Goal: Book appointment/travel/reservation

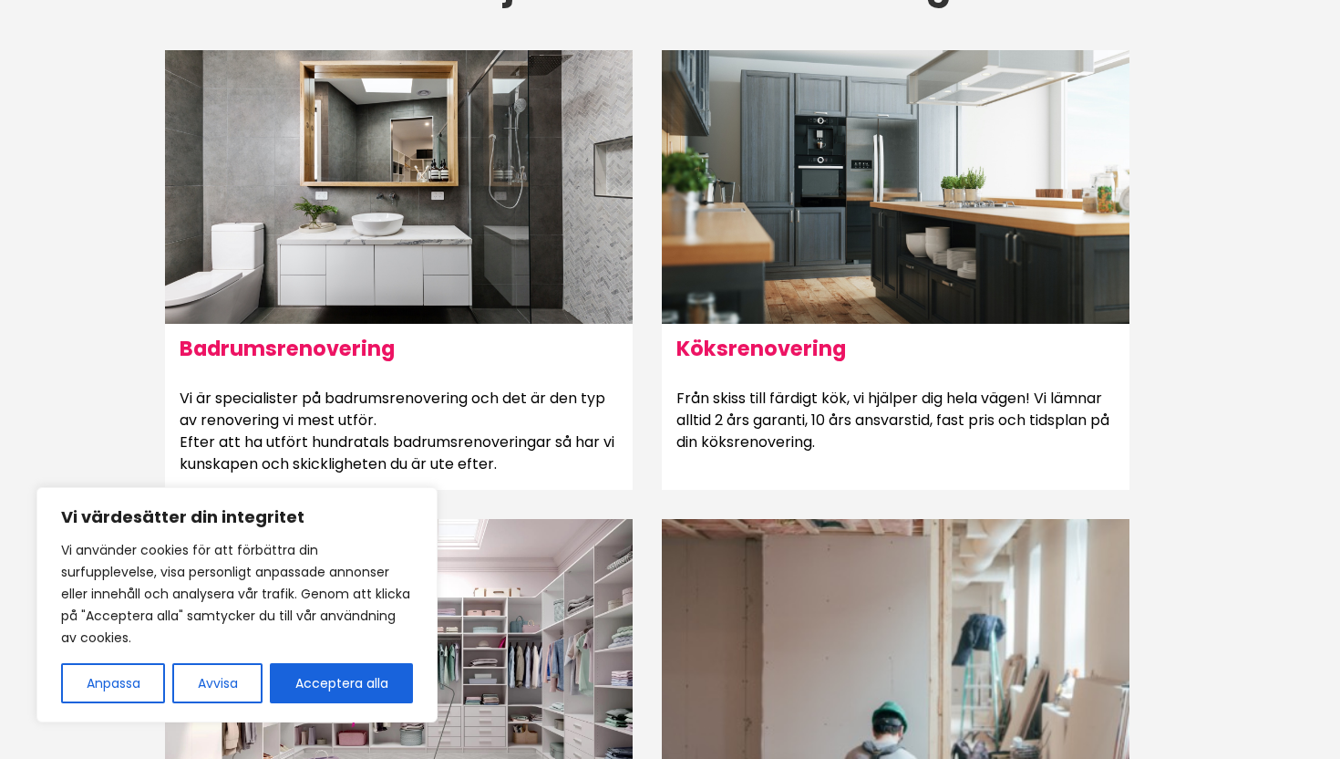
scroll to position [1095, 0]
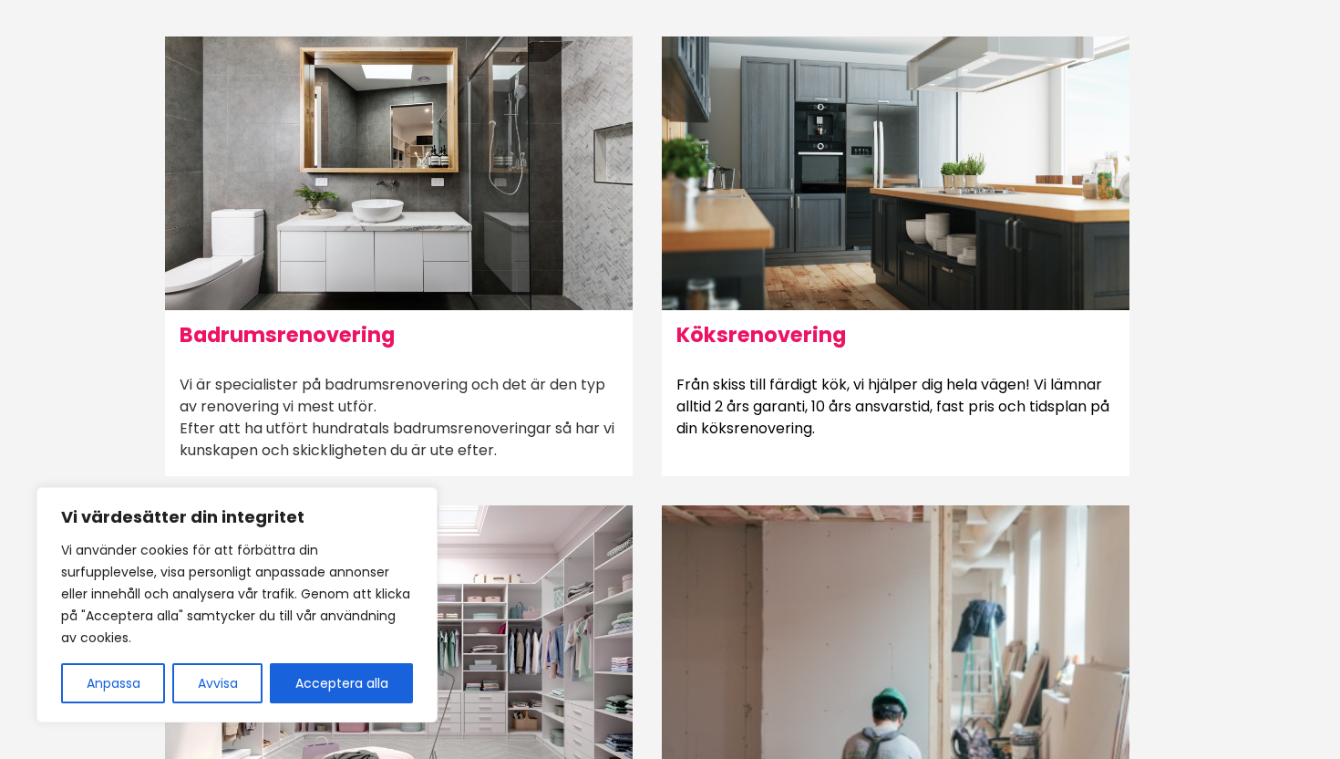
click at [332, 352] on h6 "Badrumsrenovering" at bounding box center [399, 334] width 468 height 49
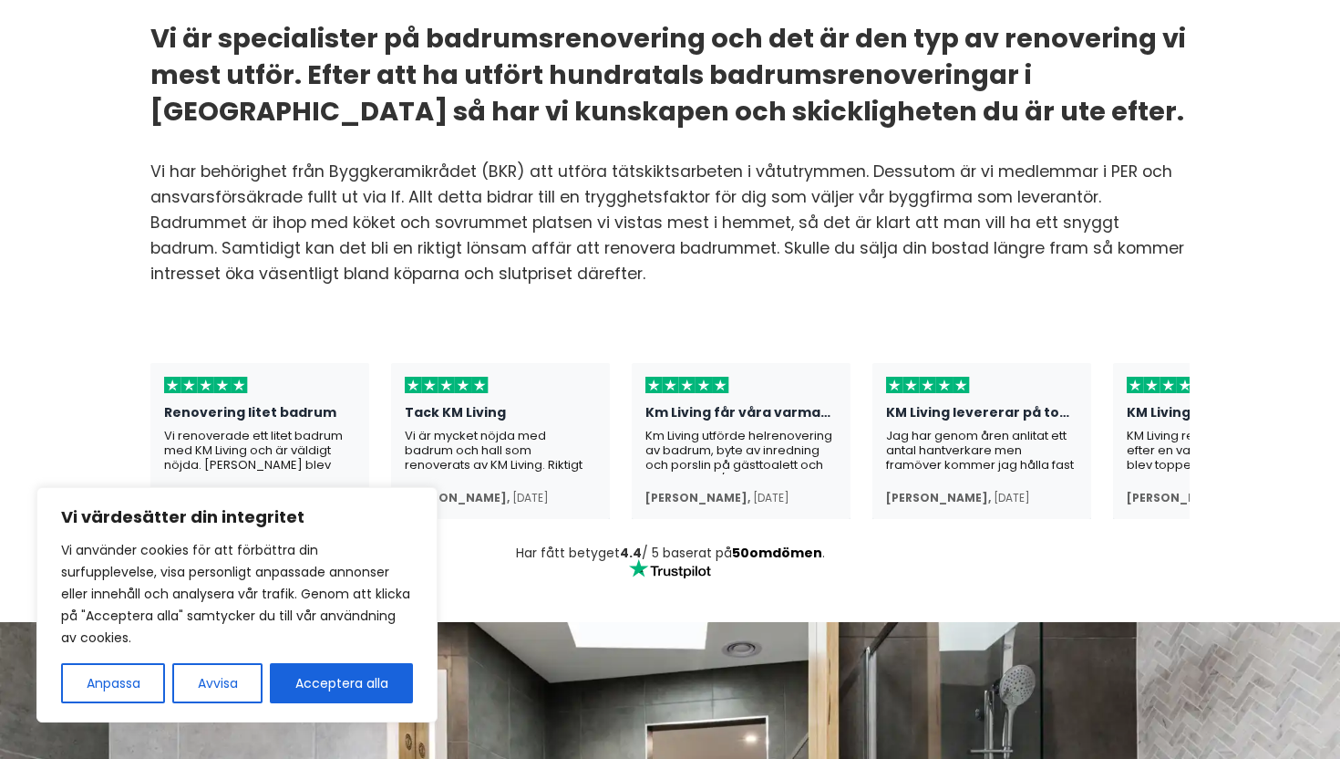
scroll to position [263, 0]
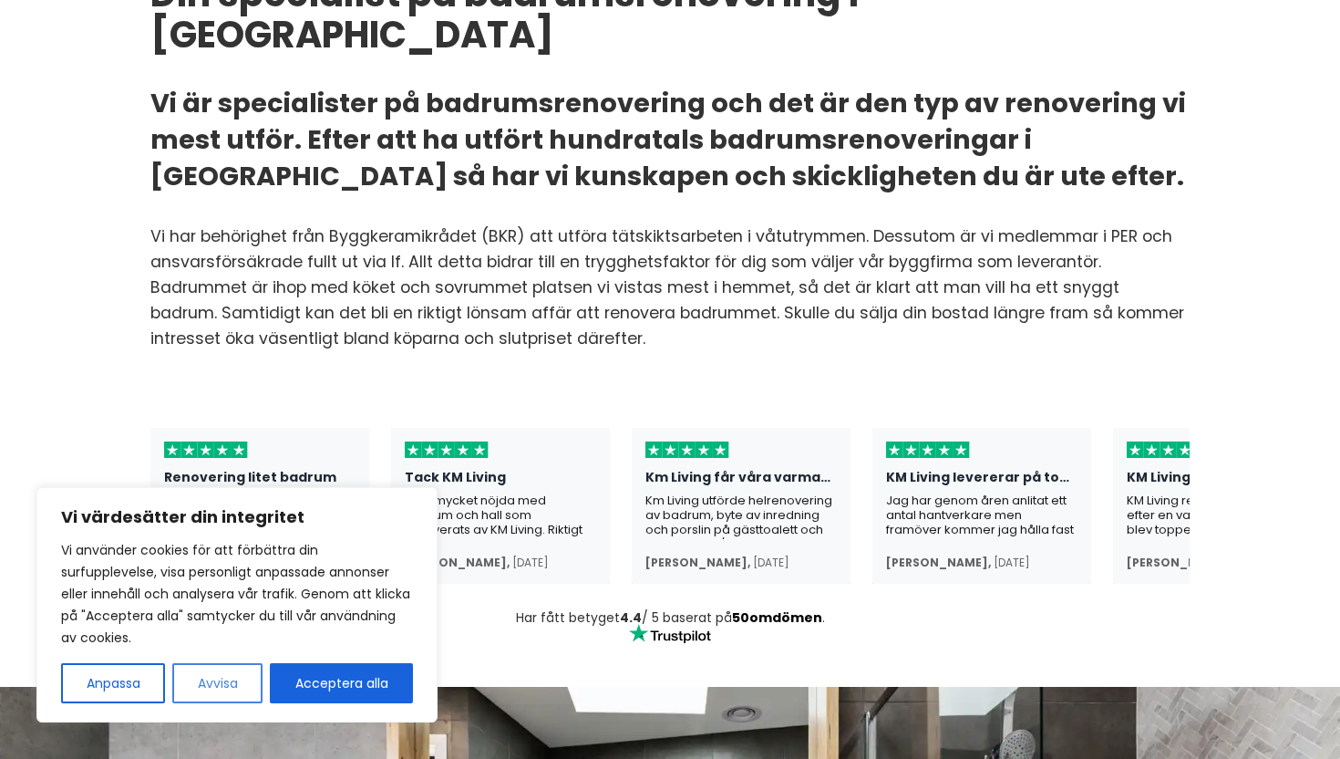
click at [217, 685] on button "Avvisa" at bounding box center [217, 683] width 90 height 40
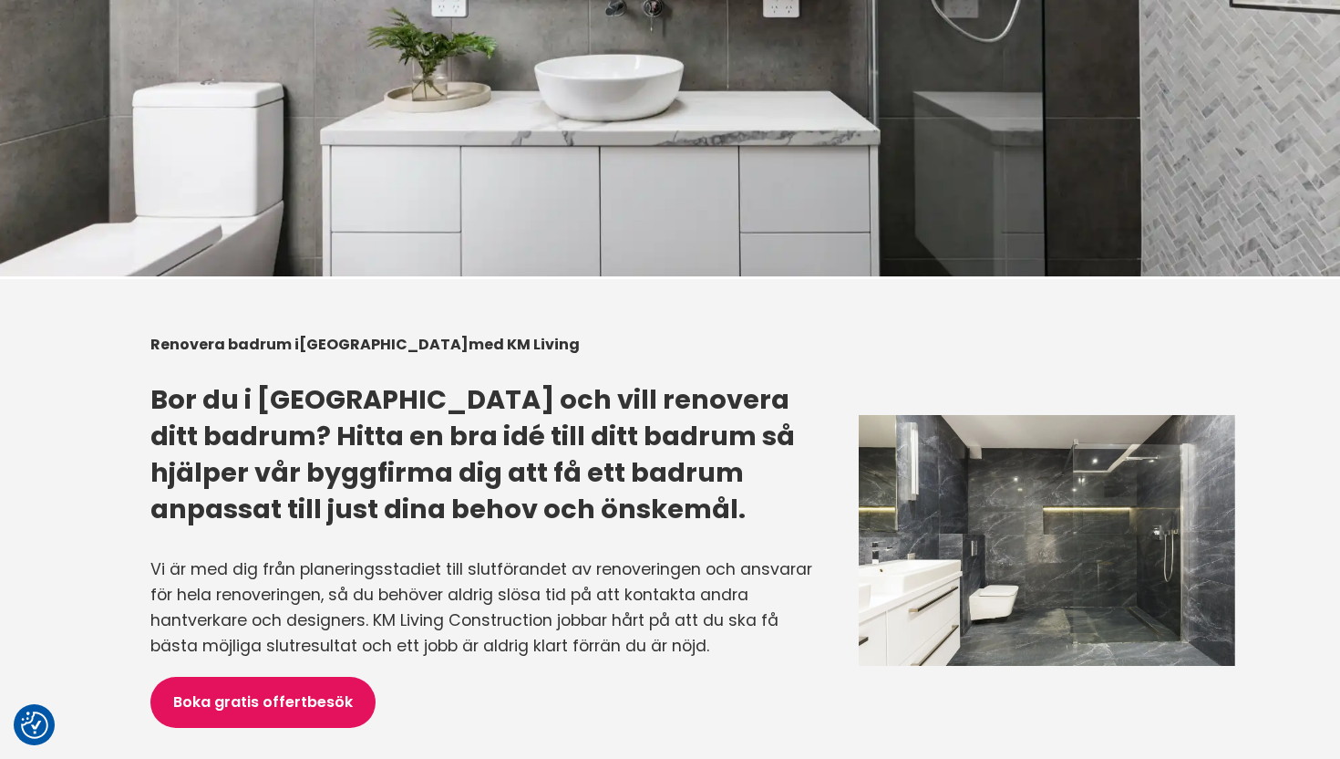
scroll to position [1267, 0]
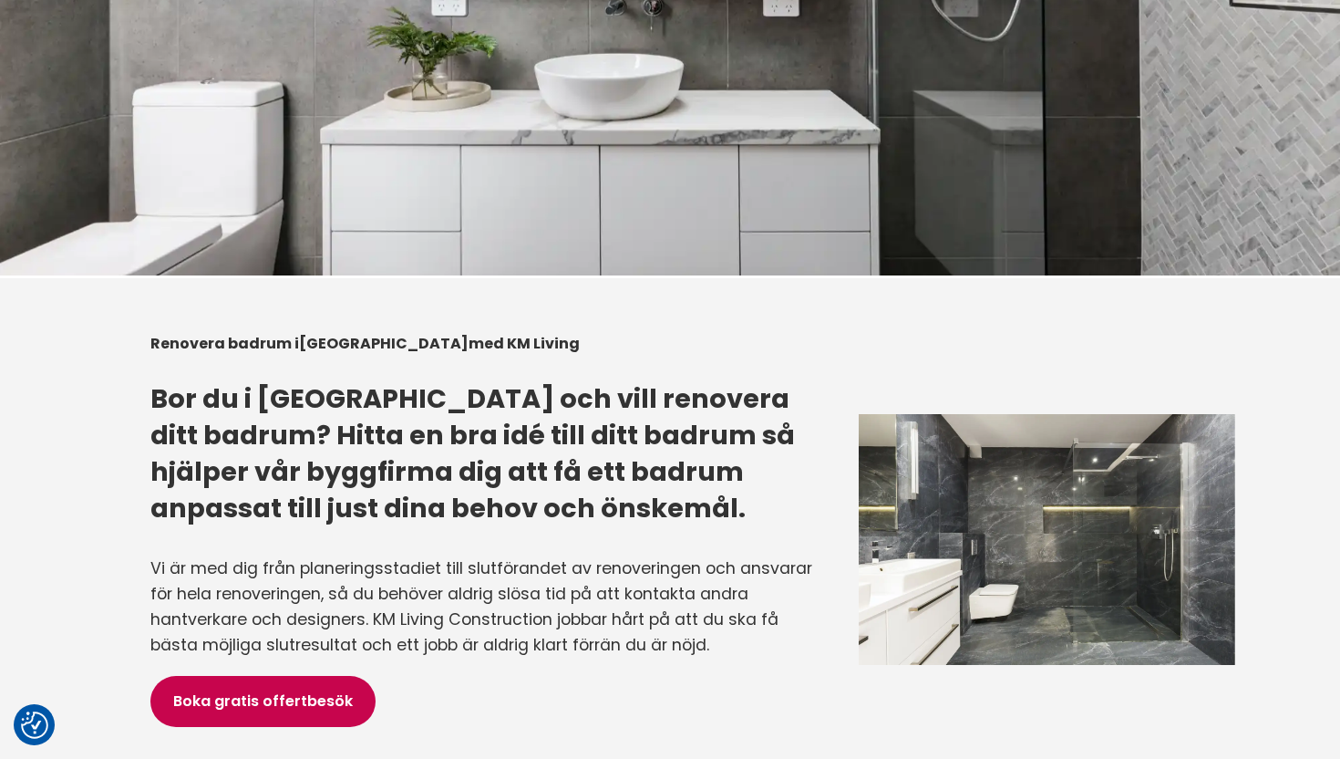
click at [269, 676] on link "Boka gratis offertbesök" at bounding box center [262, 701] width 225 height 51
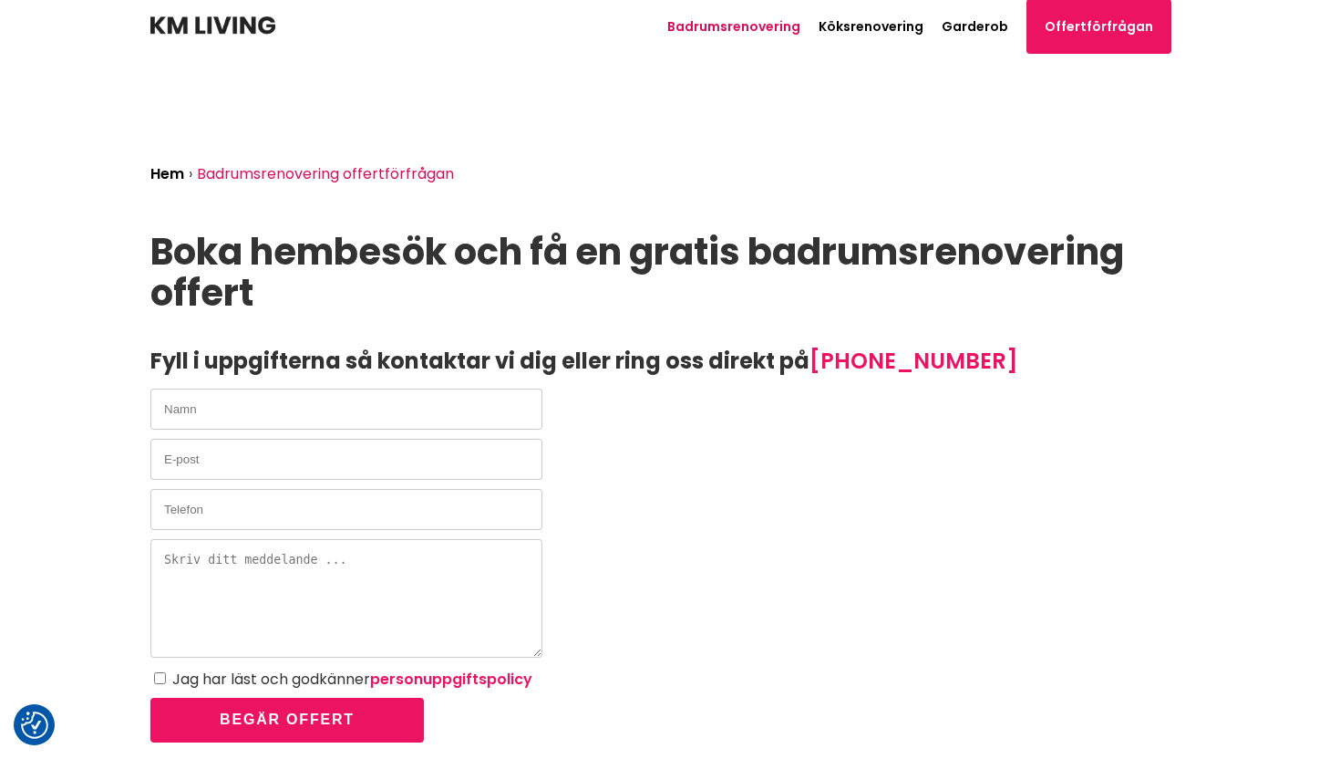
scroll to position [11, 0]
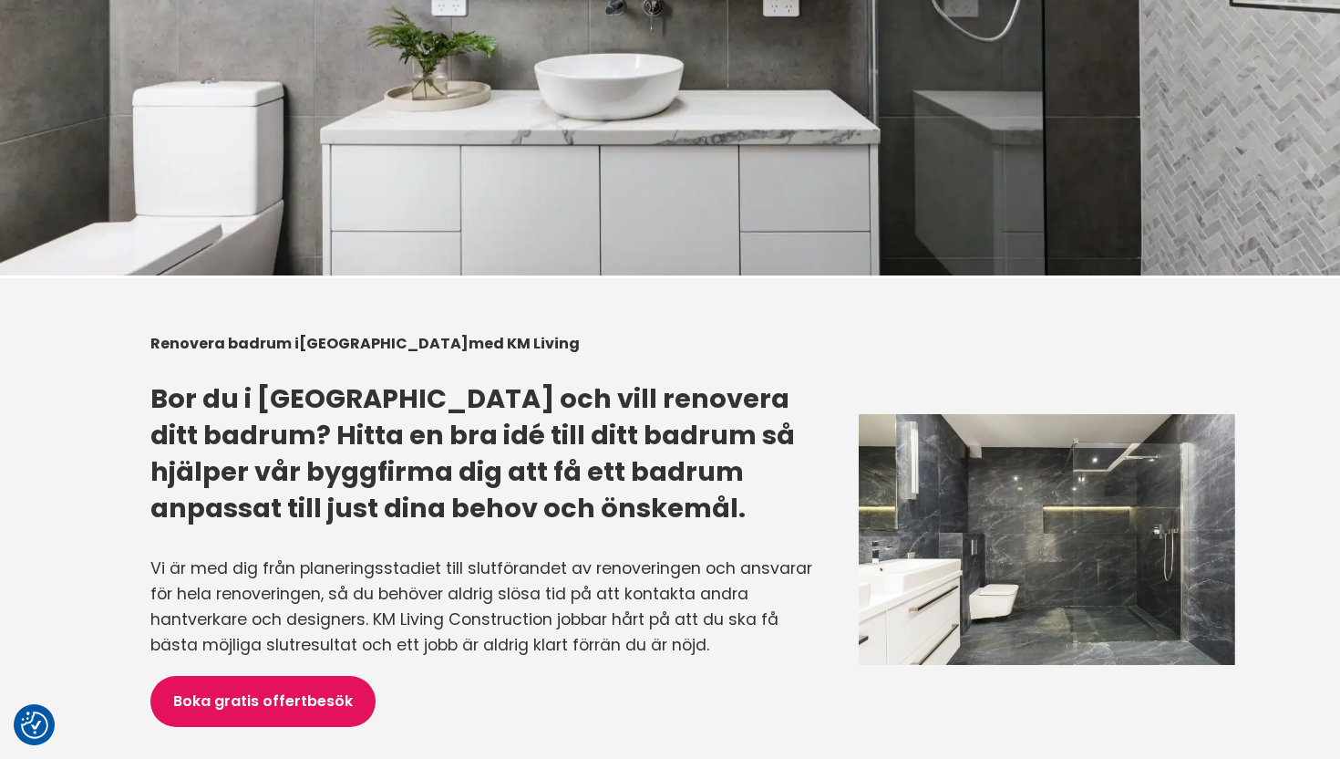
scroll to position [0, 91]
